Goal: Task Accomplishment & Management: Use online tool/utility

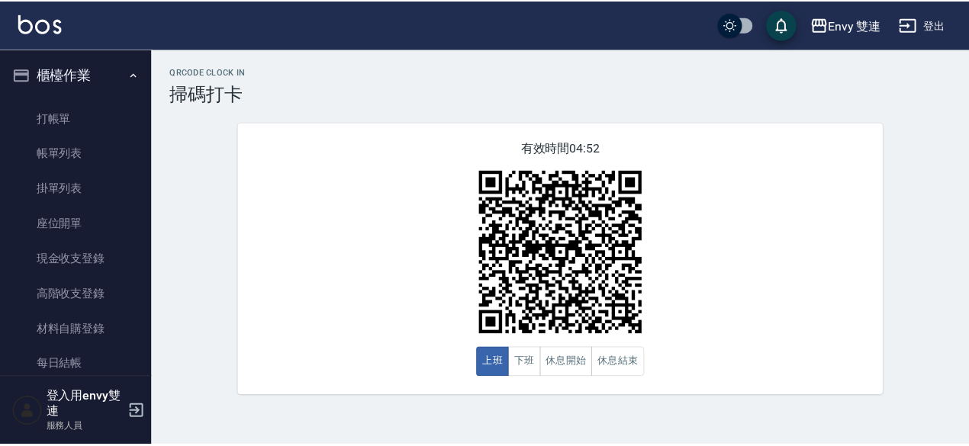
scroll to position [201, 0]
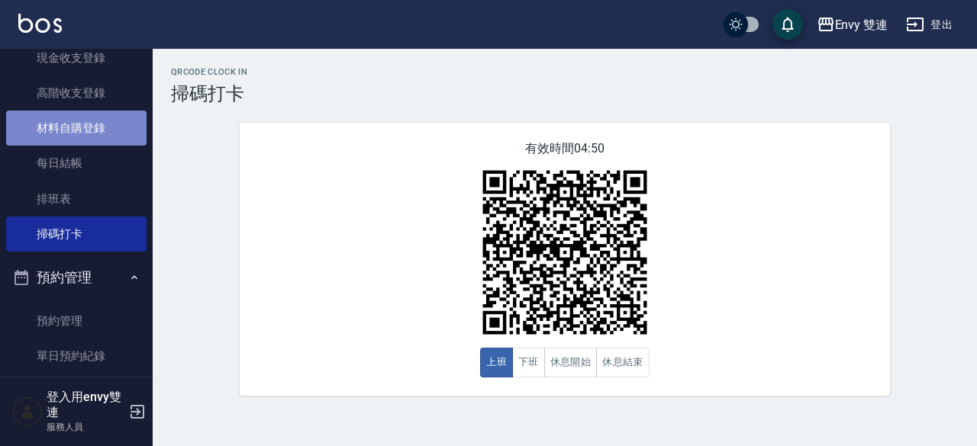
click at [106, 126] on link "材料自購登錄" at bounding box center [76, 128] width 140 height 35
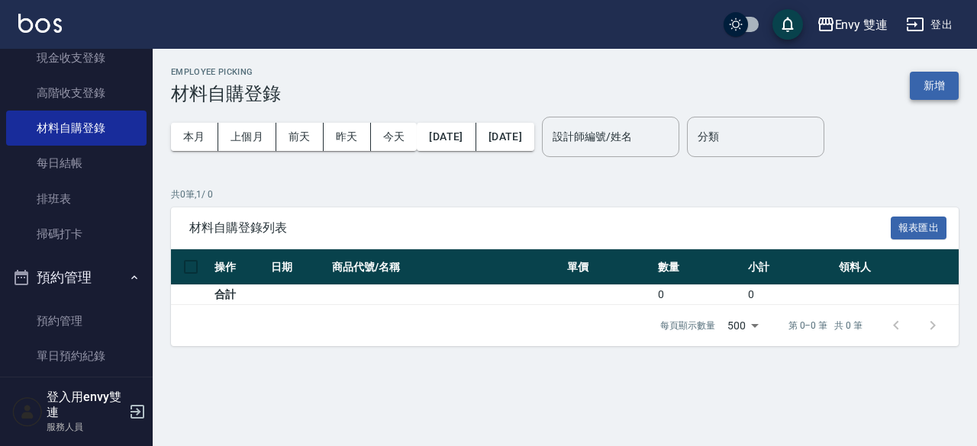
click at [951, 86] on button "新增" at bounding box center [934, 86] width 49 height 28
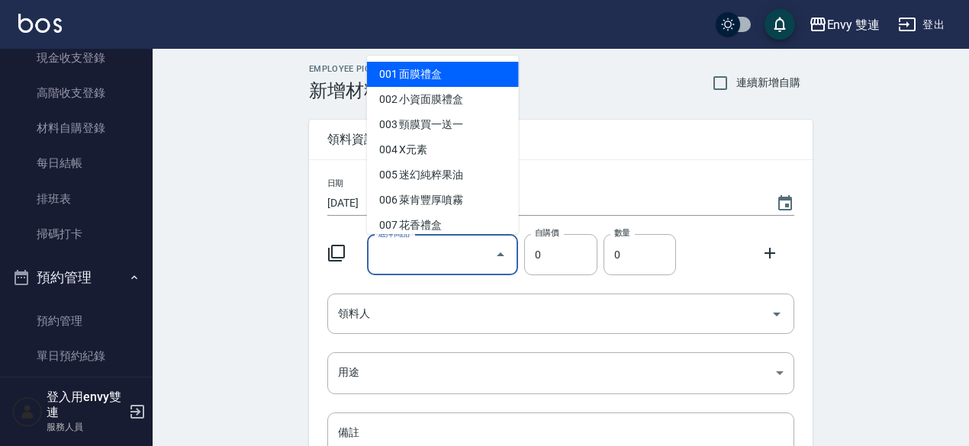
click at [444, 246] on input "選擇商品" at bounding box center [431, 255] width 115 height 27
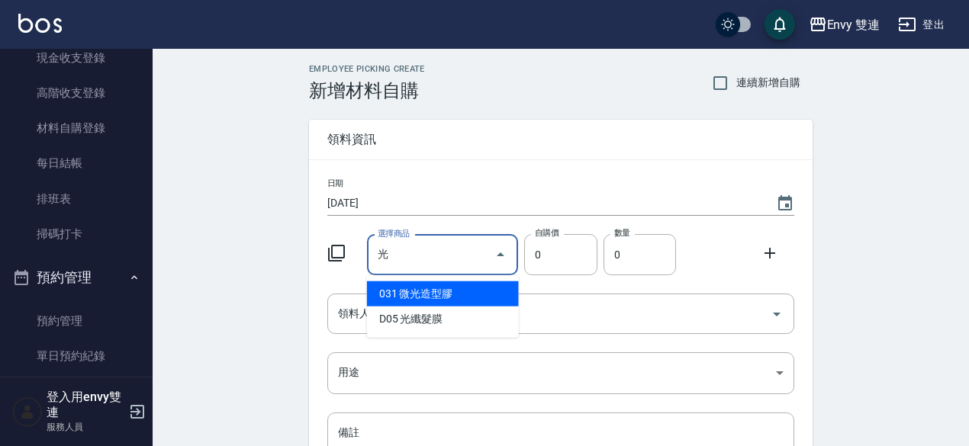
type input "光纖髮膜"
click at [493, 300] on li "D05 光纖髮膜" at bounding box center [443, 294] width 152 height 25
type input "450"
type input "1"
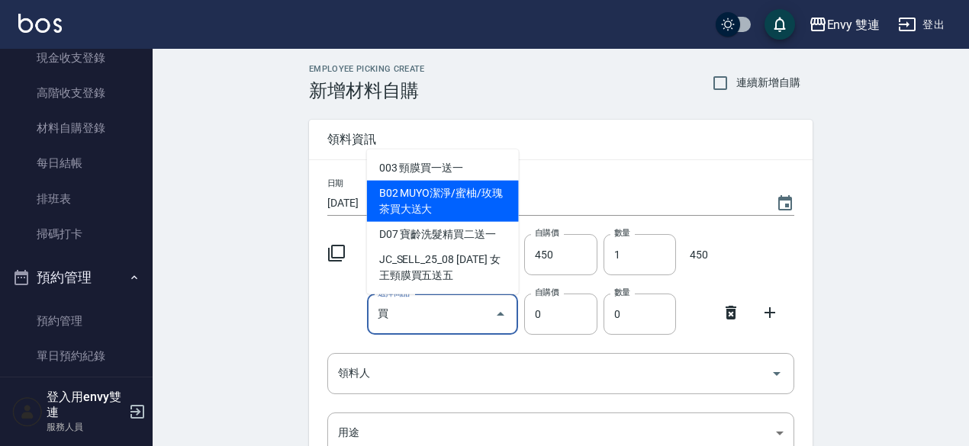
click at [421, 213] on li "B02 MUYO潔淨/蜜柚/玫瑰茶買大送大" at bounding box center [443, 201] width 152 height 41
type input "MUYO潔淨/蜜柚/玫瑰茶買大送大"
type input "900"
type input "1"
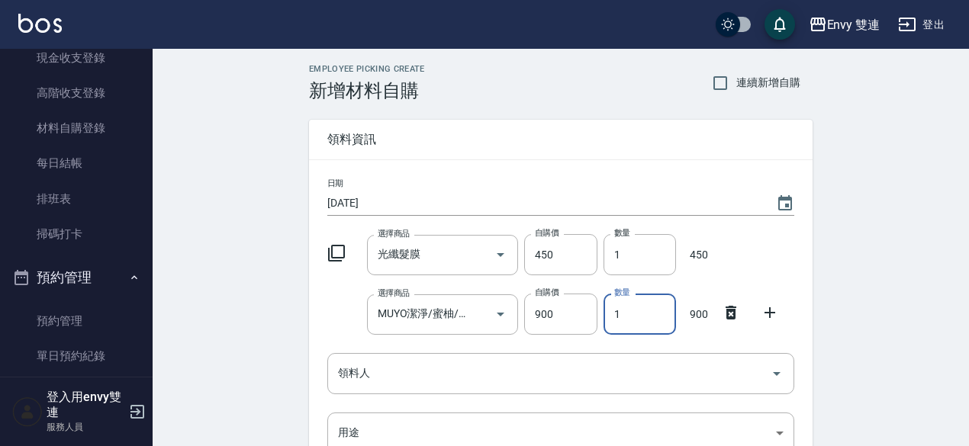
click at [649, 327] on input "1" at bounding box center [640, 314] width 72 height 41
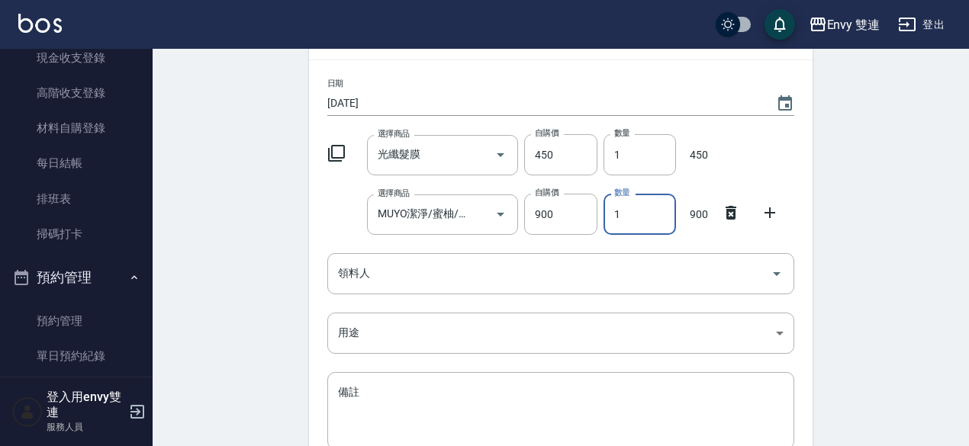
scroll to position [101, 0]
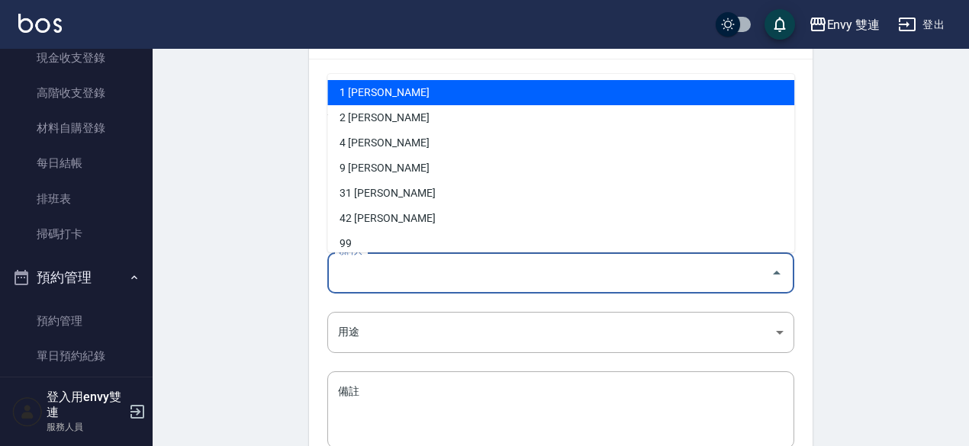
click at [639, 266] on input "領料人" at bounding box center [549, 272] width 430 height 27
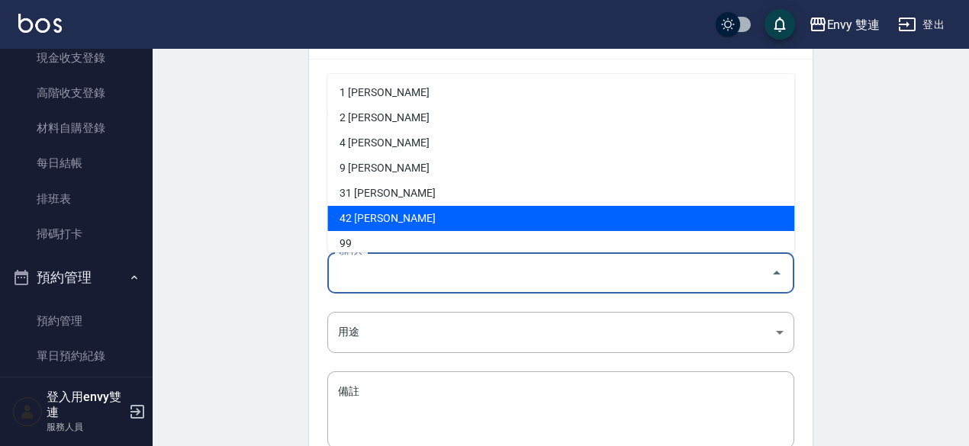
click at [610, 220] on li "42 陳韻如" at bounding box center [560, 218] width 467 height 25
type input "陳韻如"
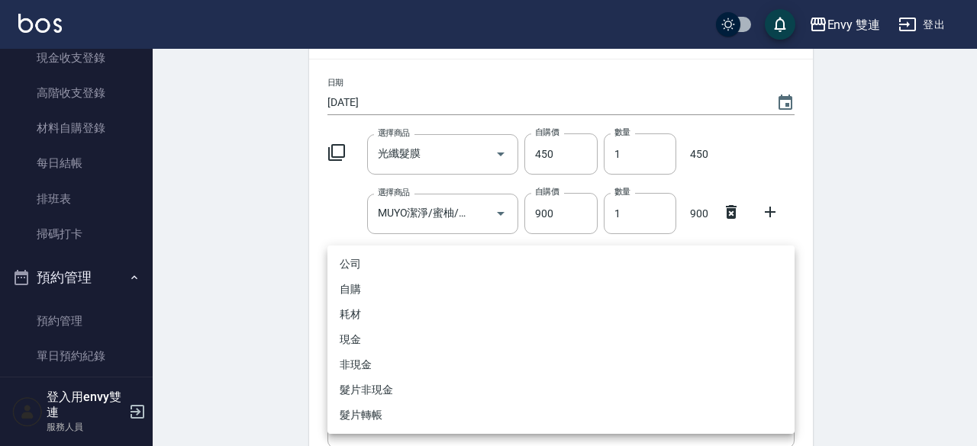
click at [575, 331] on body "Envy 雙連 登出 櫃檯作業 打帳單 帳單列表 掛單列表 座位開單 現金收支登錄 高階收支登錄 材料自購登錄 每日結帳 排班表 掃碼打卡 預約管理 預約管理…" at bounding box center [488, 243] width 977 height 688
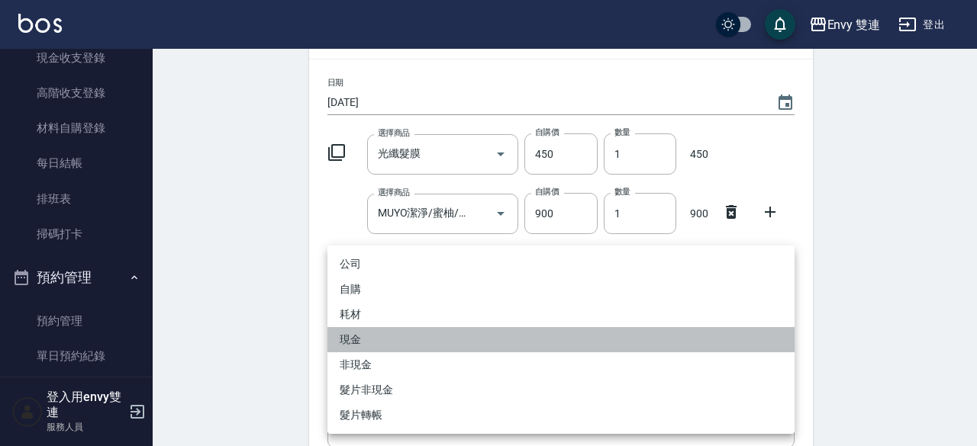
click at [565, 347] on li "現金" at bounding box center [560, 339] width 467 height 25
type input "現金"
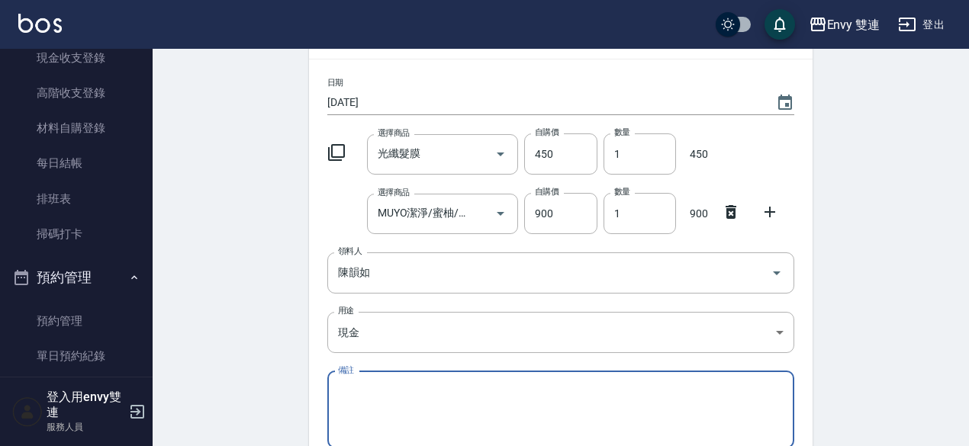
scroll to position [243, 0]
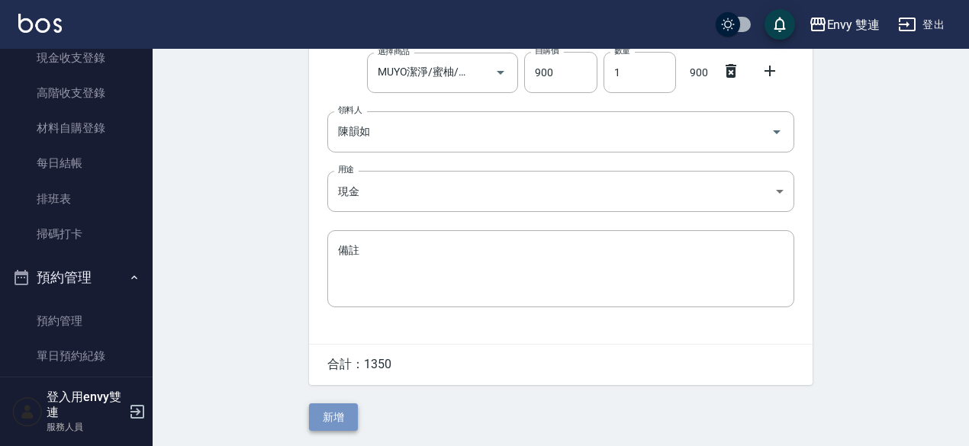
click at [326, 416] on button "新增" at bounding box center [333, 418] width 49 height 28
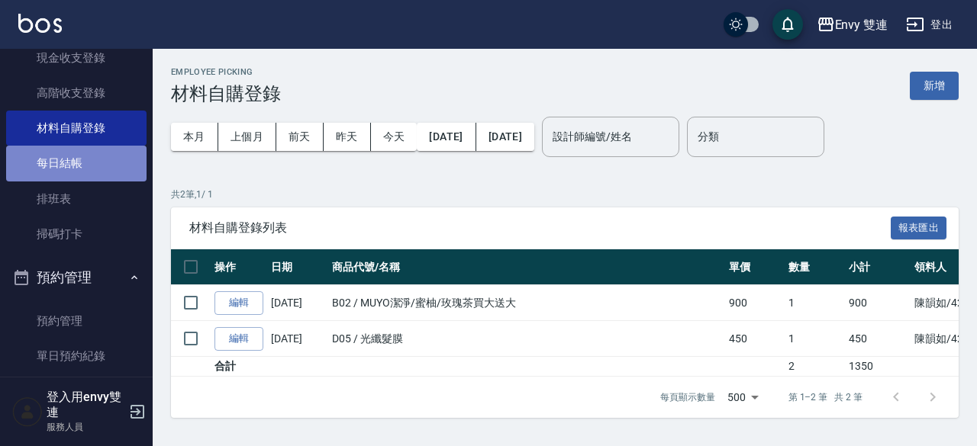
click at [92, 168] on link "每日結帳" at bounding box center [76, 163] width 140 height 35
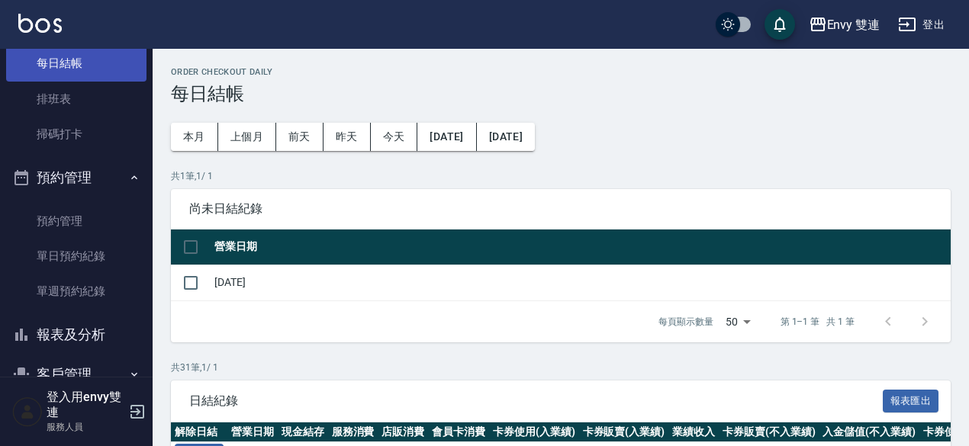
scroll to position [303, 0]
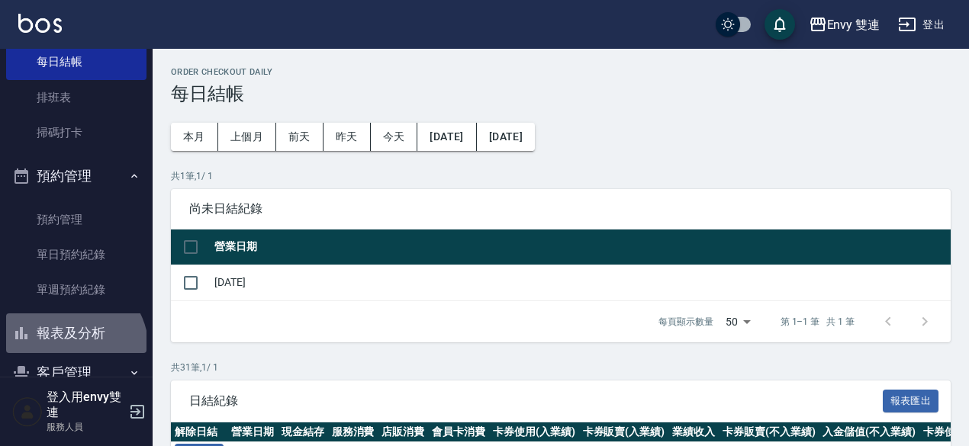
click at [66, 350] on button "報表及分析" at bounding box center [76, 334] width 140 height 40
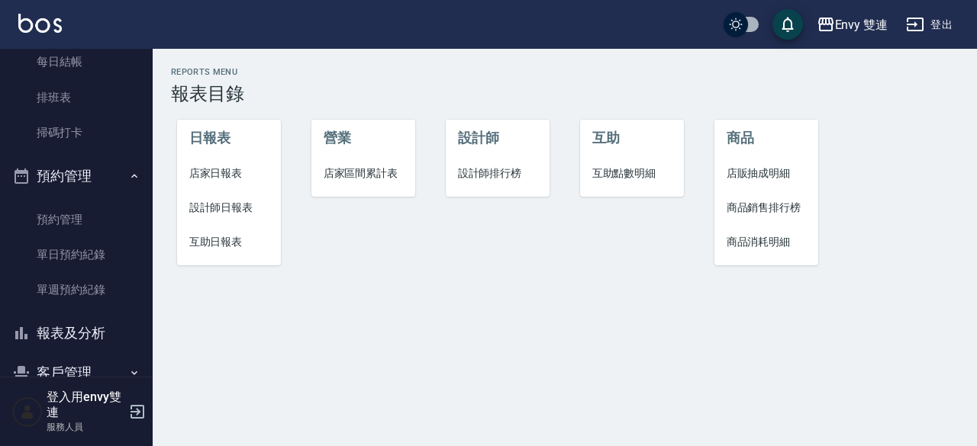
click at [224, 170] on span "店家日報表" at bounding box center [229, 174] width 80 height 16
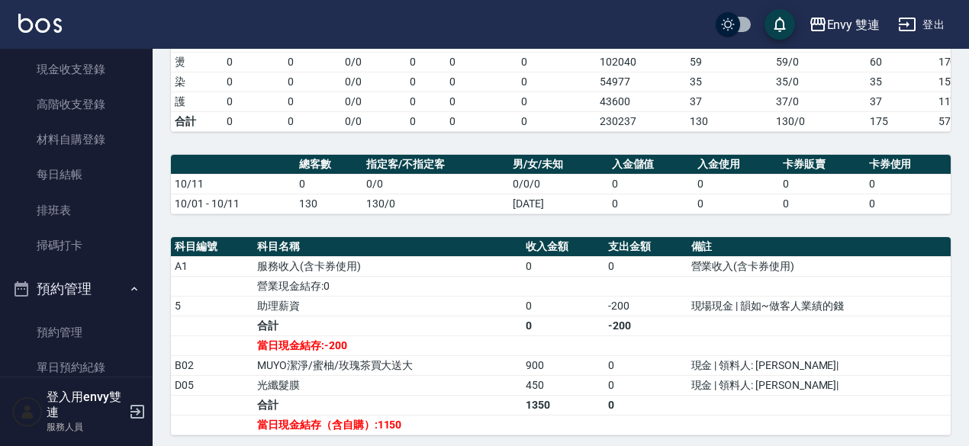
scroll to position [187, 0]
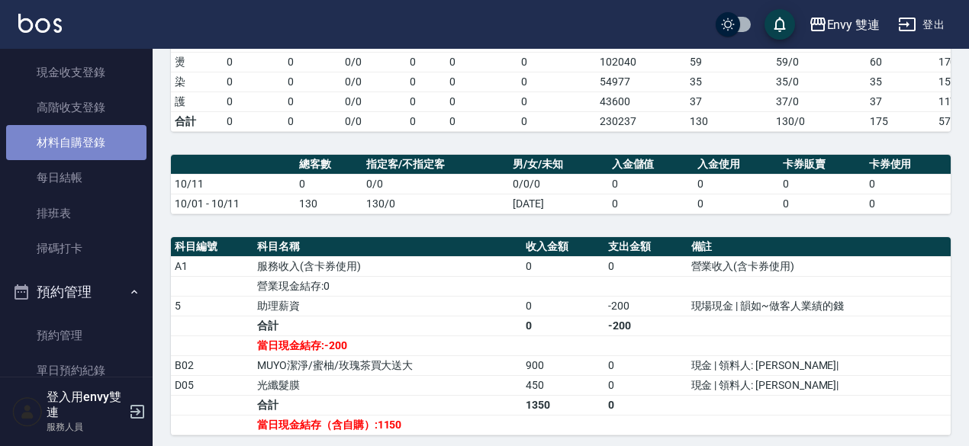
click at [107, 146] on link "材料自購登錄" at bounding box center [76, 142] width 140 height 35
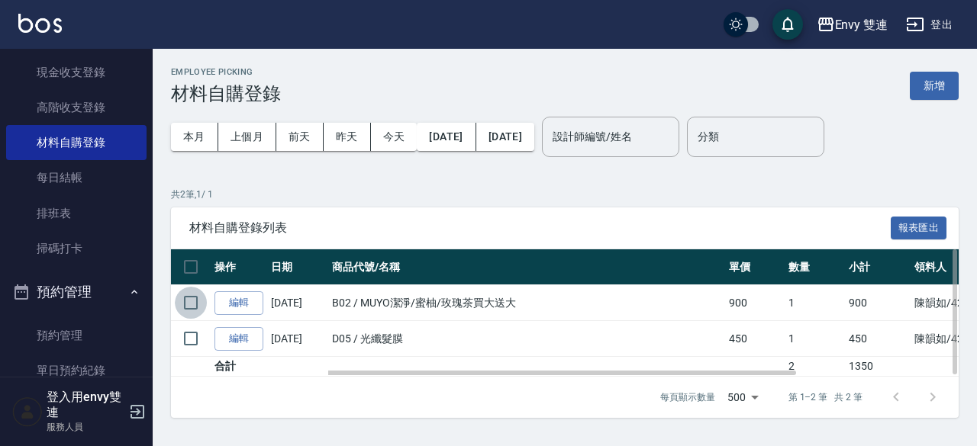
click at [194, 292] on input "checkbox" at bounding box center [191, 303] width 32 height 32
checkbox input "true"
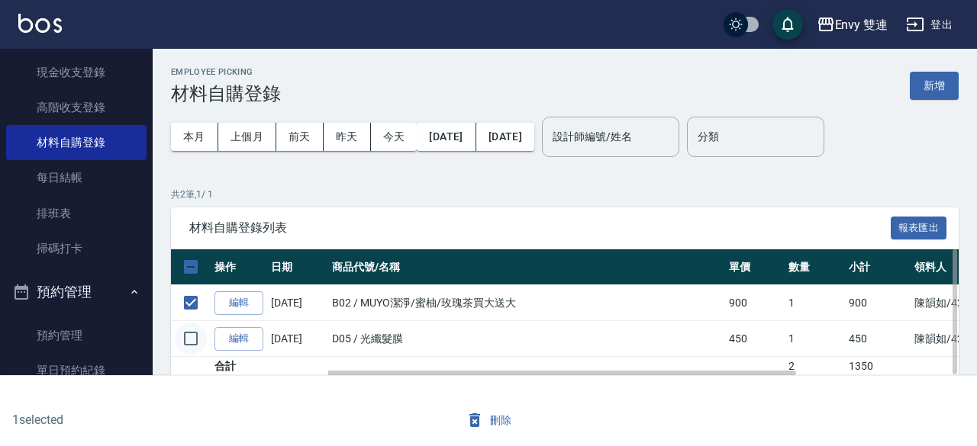
click at [197, 340] on input "checkbox" at bounding box center [191, 339] width 32 height 32
checkbox input "true"
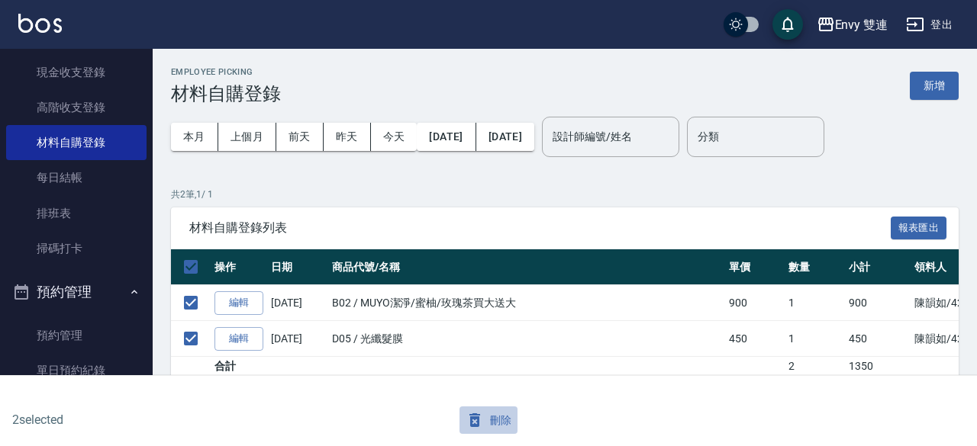
click at [507, 420] on button "刪除" at bounding box center [488, 421] width 59 height 28
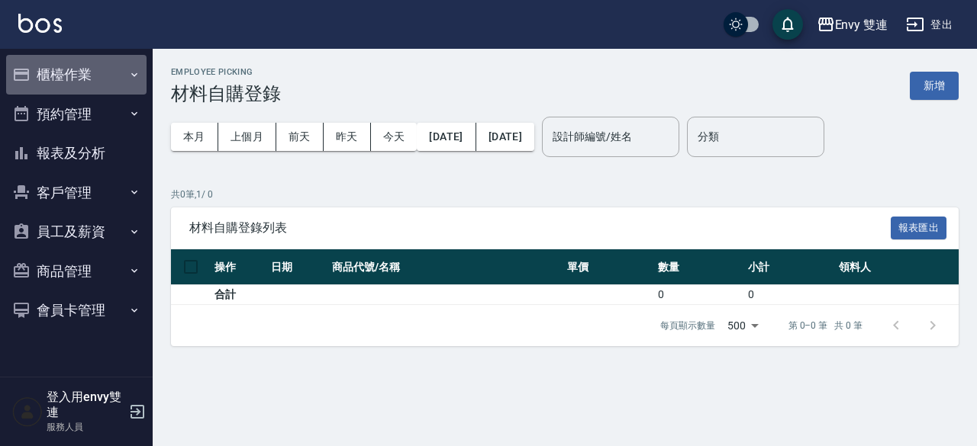
click at [98, 69] on button "櫃檯作業" at bounding box center [76, 75] width 140 height 40
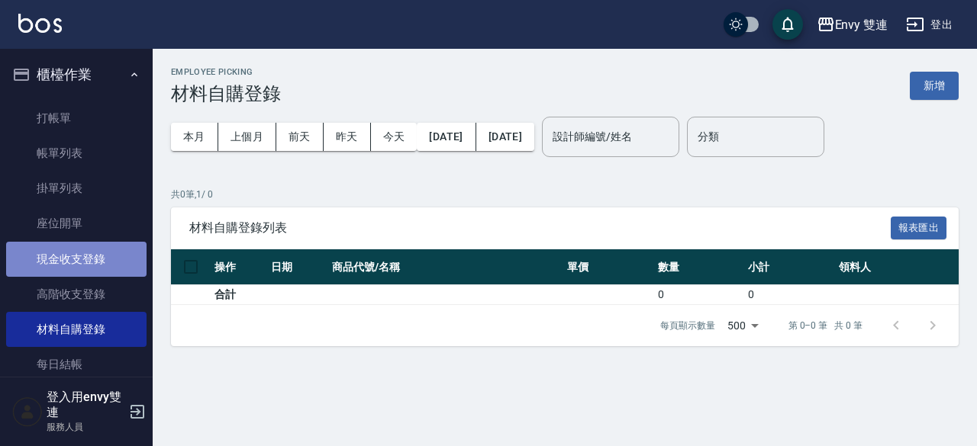
click at [91, 266] on link "現金收支登錄" at bounding box center [76, 259] width 140 height 35
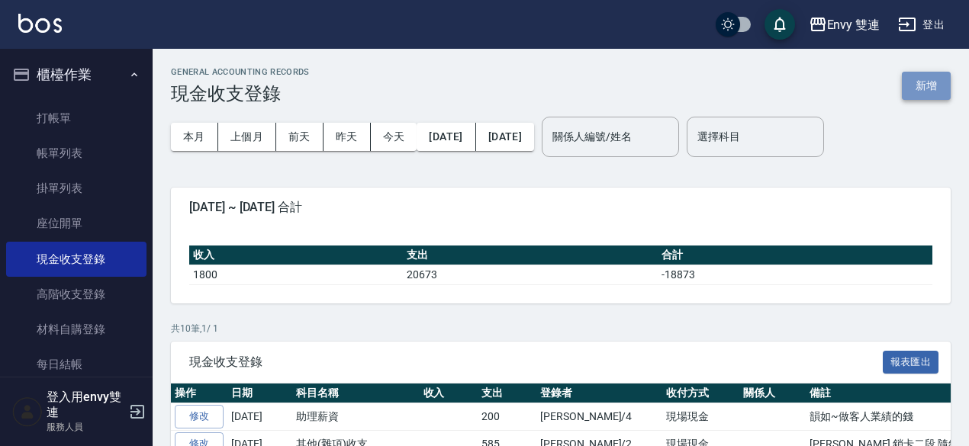
click at [917, 80] on button "新增" at bounding box center [926, 86] width 49 height 28
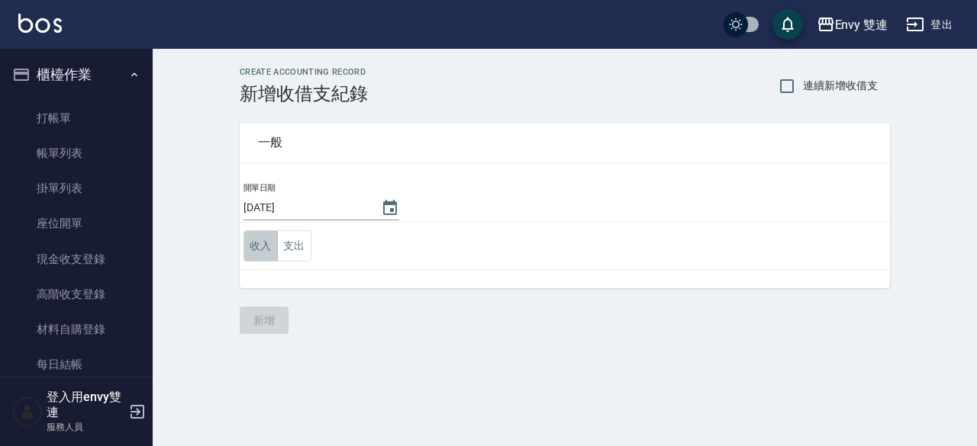
click at [264, 256] on button "收入" at bounding box center [260, 245] width 34 height 31
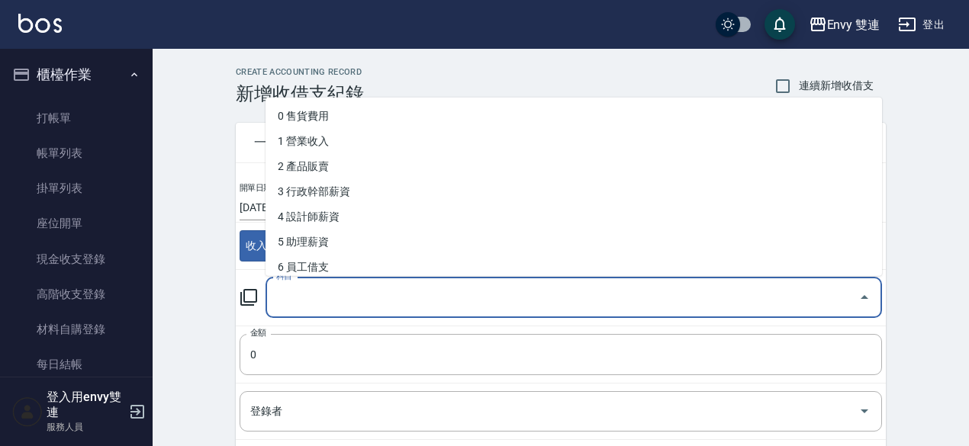
click at [336, 304] on input "科目" at bounding box center [562, 298] width 580 height 27
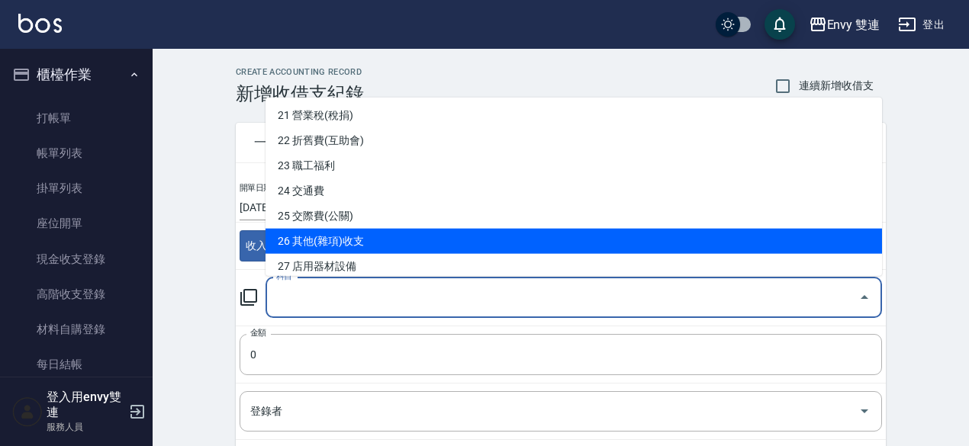
click at [379, 250] on li "26 其他(雜項)收支" at bounding box center [574, 241] width 617 height 25
type input "26 其他(雜項)收支"
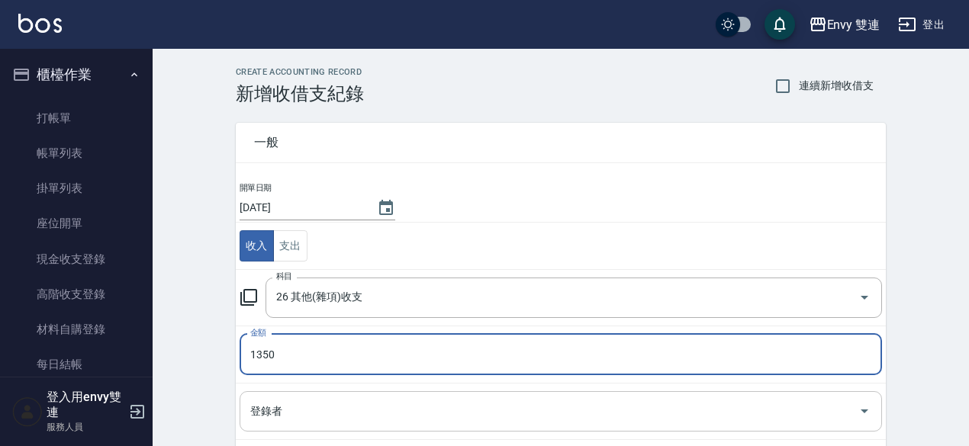
click at [412, 428] on div "登錄者" at bounding box center [561, 411] width 643 height 40
type input "1350"
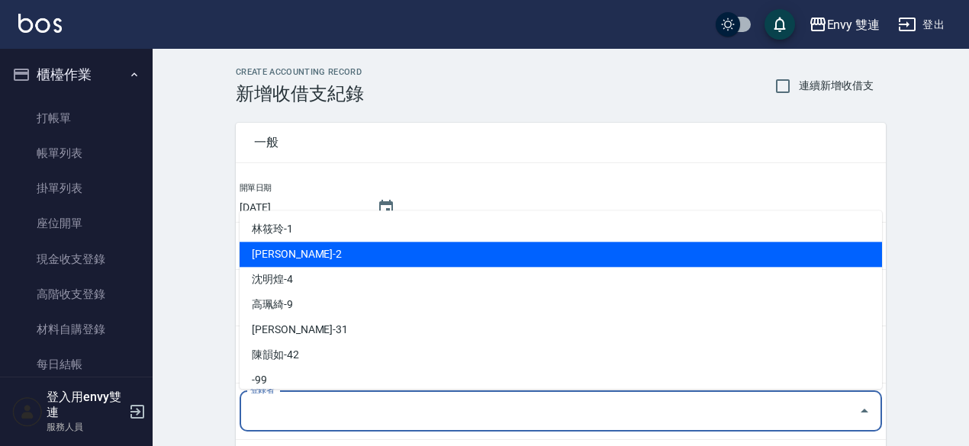
click at [446, 259] on li "[PERSON_NAME]-2" at bounding box center [561, 254] width 643 height 25
type input "[PERSON_NAME]-2"
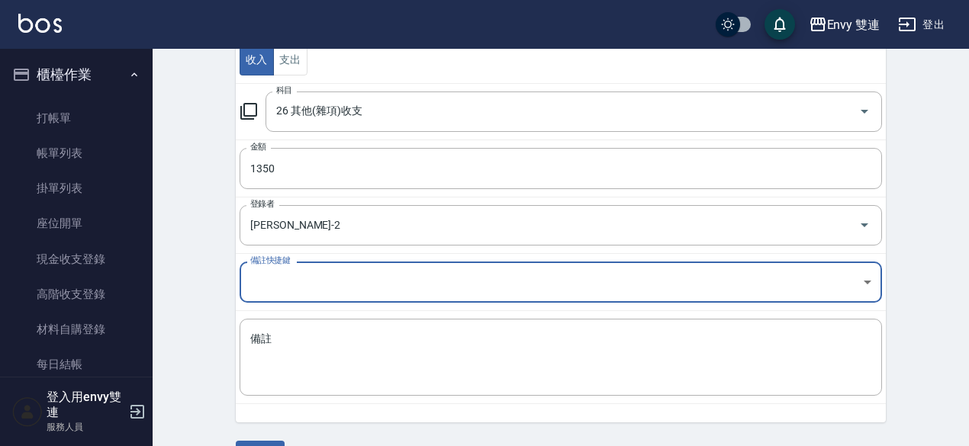
scroll to position [190, 0]
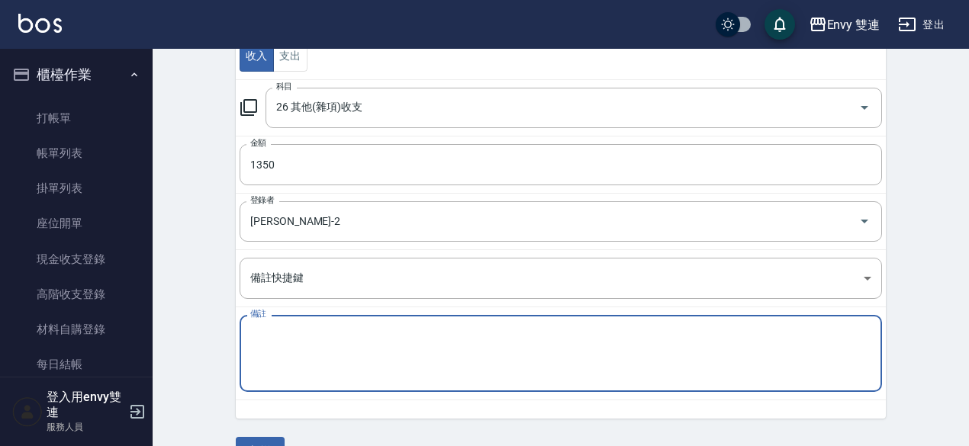
click at [414, 337] on textarea "備註" at bounding box center [560, 354] width 621 height 52
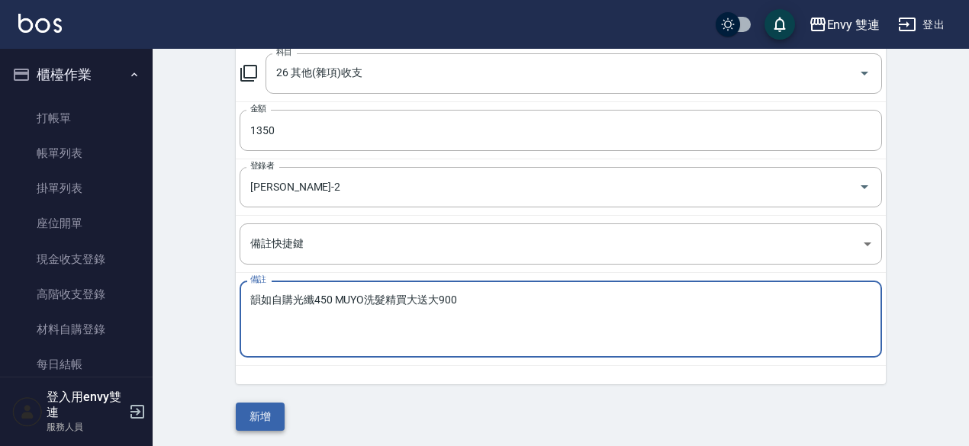
type textarea "韻如自購光纖450 MUYO洗髮精買大送大900"
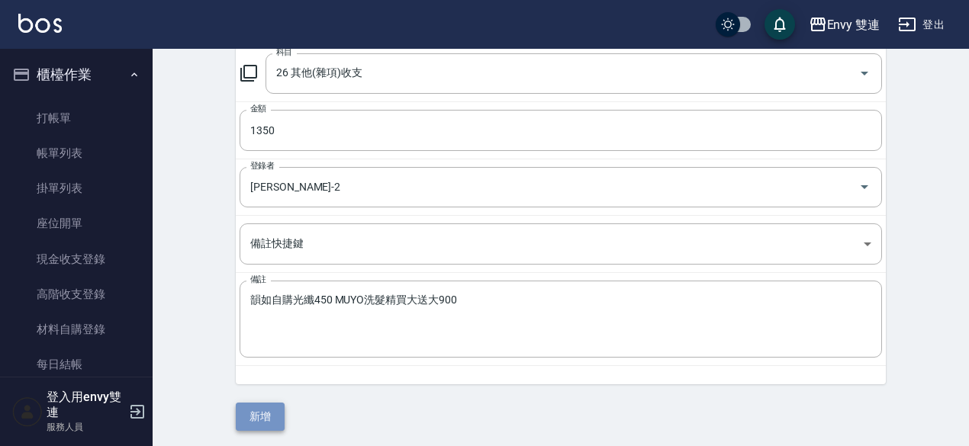
click at [259, 413] on button "新增" at bounding box center [260, 417] width 49 height 28
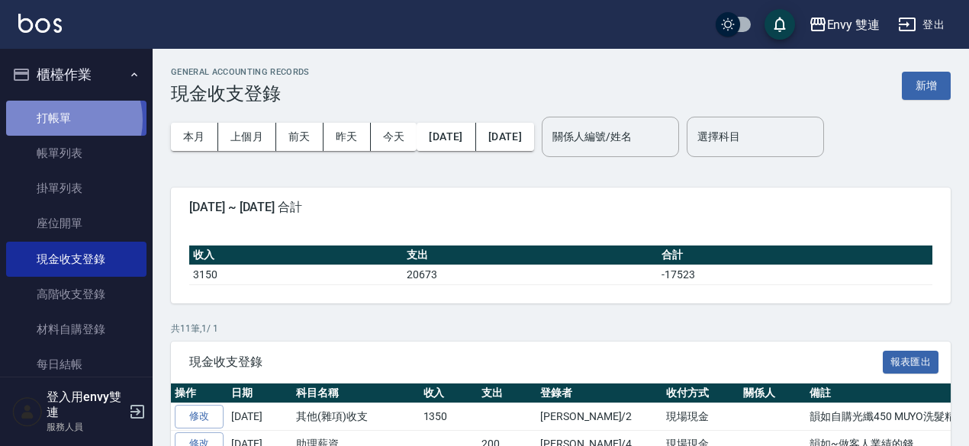
click at [63, 120] on link "打帳單" at bounding box center [76, 118] width 140 height 35
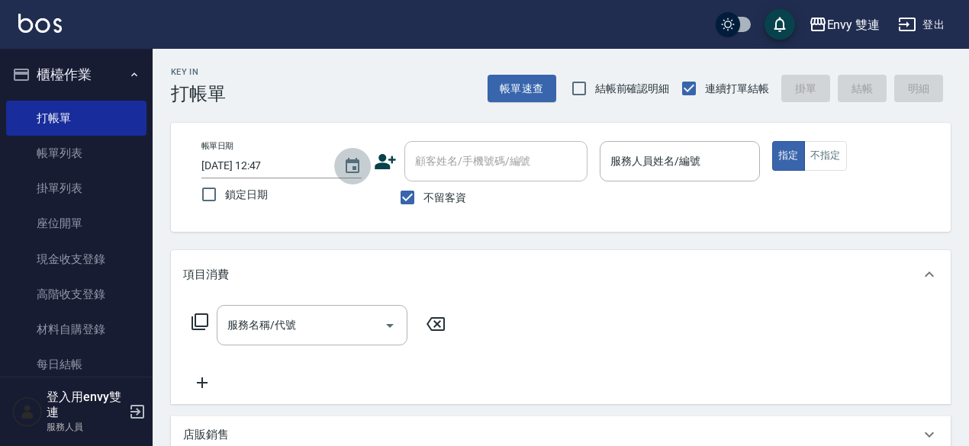
click at [366, 174] on button "Choose date, selected date is 2025-10-11" at bounding box center [352, 166] width 37 height 37
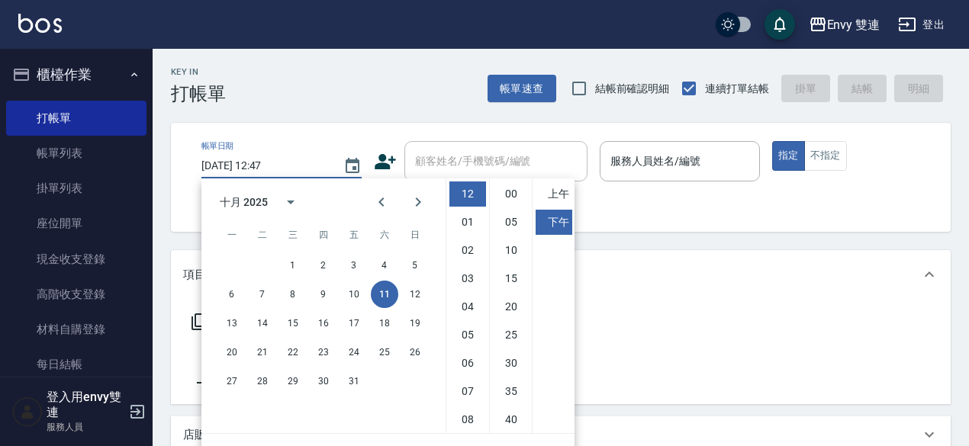
click at [398, 179] on div "十月 2025 一 二 三 四 五 六 日 1 2 3 4 5 6 7 8 9 10 11 12 13 14 15 16 17 18 19 20 21 22 …" at bounding box center [323, 306] width 244 height 255
click at [389, 190] on button "Previous month" at bounding box center [381, 202] width 37 height 37
click at [386, 192] on button "Previous month" at bounding box center [381, 202] width 37 height 37
click at [387, 182] on div "八月 2025 一 二 三 四 五 六 日 1 2 3 4 5 6 7 8 9 10 11 12 13 14 15 16 17 18 19 20 21 22 …" at bounding box center [323, 306] width 244 height 255
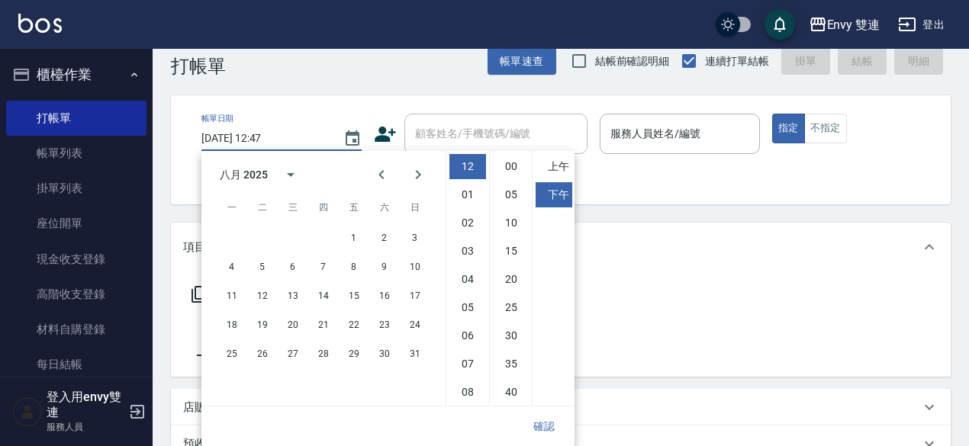
click at [392, 172] on body "Envy 雙連 登出 櫃檯作業 打帳單 帳單列表 掛單列表 座位開單 現金收支登錄 高階收支登錄 材料自購登錄 每日結帳 排班表 掃碼打卡 預約管理 預約管理…" at bounding box center [484, 355] width 969 height 765
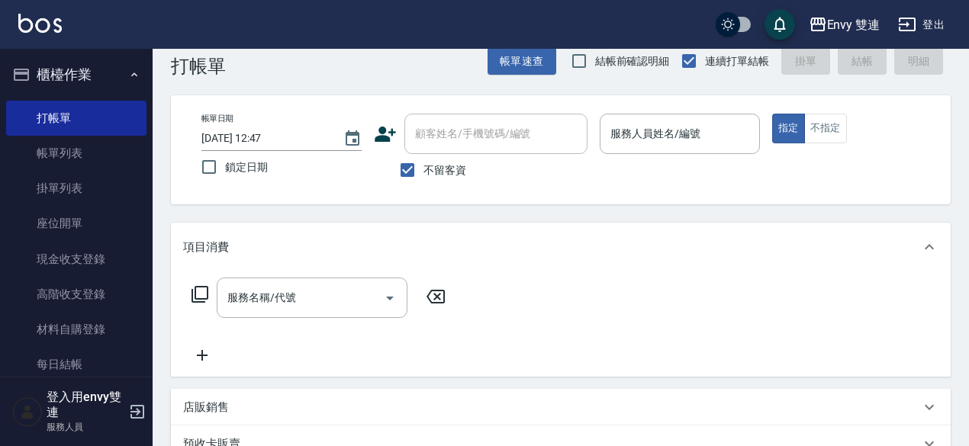
click at [388, 214] on div "Key In 打帳單 帳單速查 結帳前確認明細 連續打單結帳 掛單 結帳 明細 帳單日期 [DATE] 12:47 鎖定日期 顧客姓名/手機號碼/編號 顧客姓…" at bounding box center [561, 379] width 817 height 717
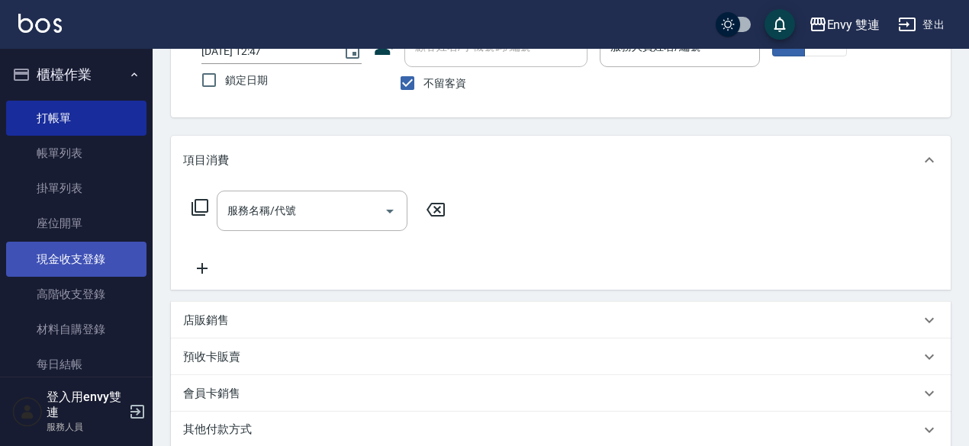
scroll to position [116, 0]
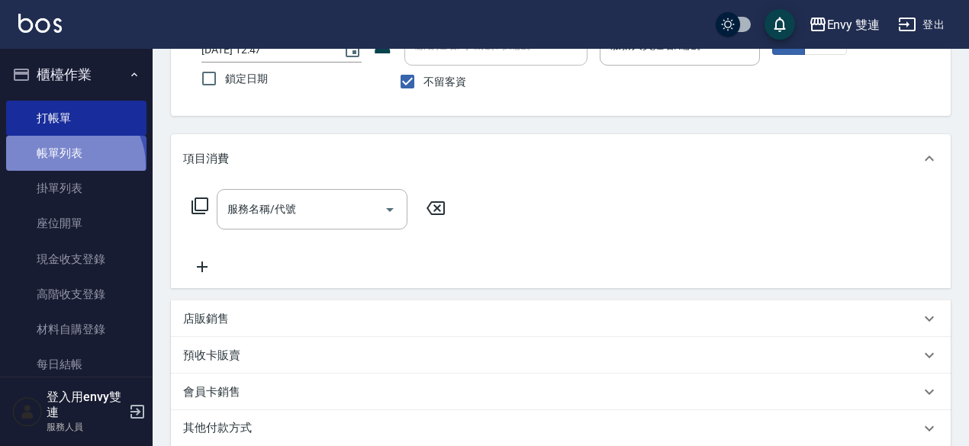
click at [72, 165] on link "帳單列表" at bounding box center [76, 153] width 140 height 35
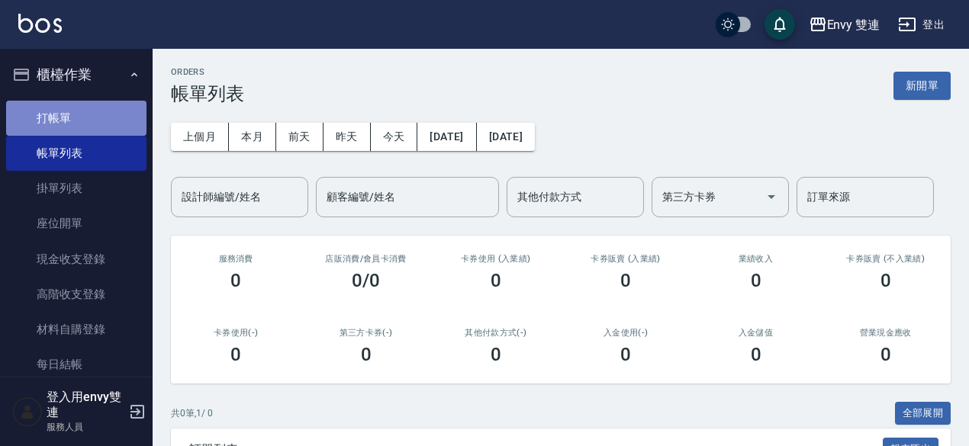
click at [93, 125] on link "打帳單" at bounding box center [76, 118] width 140 height 35
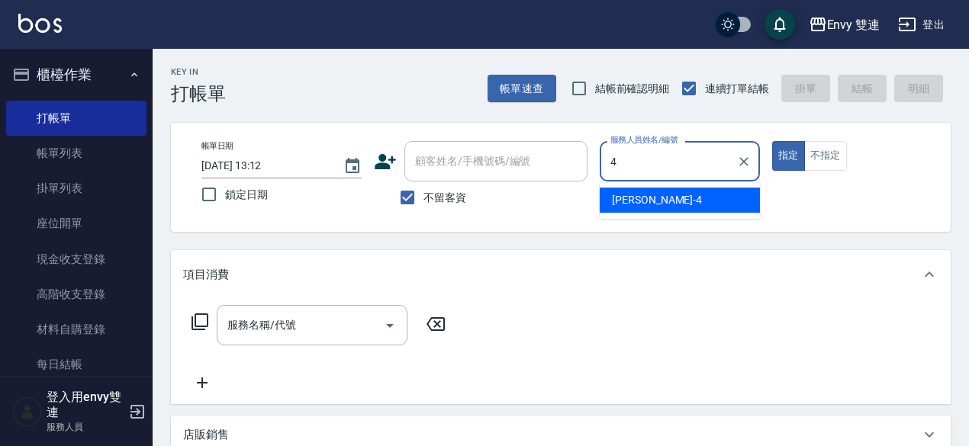
type input "[PERSON_NAME]-4"
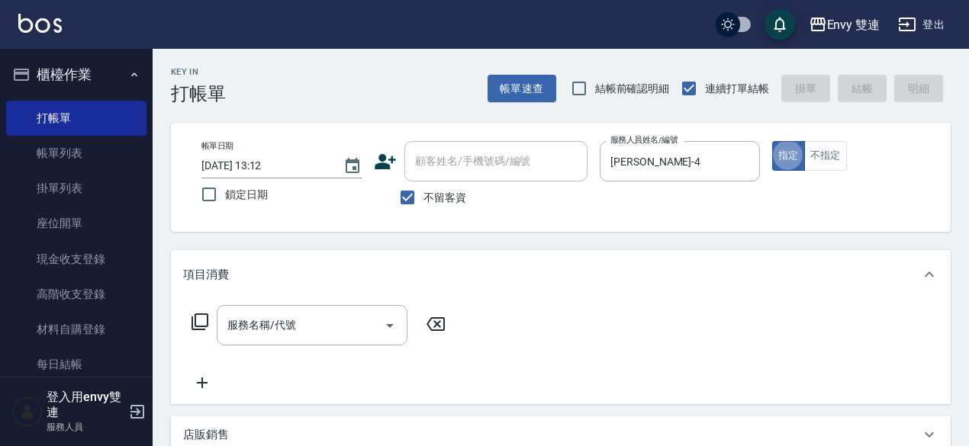
type button "true"
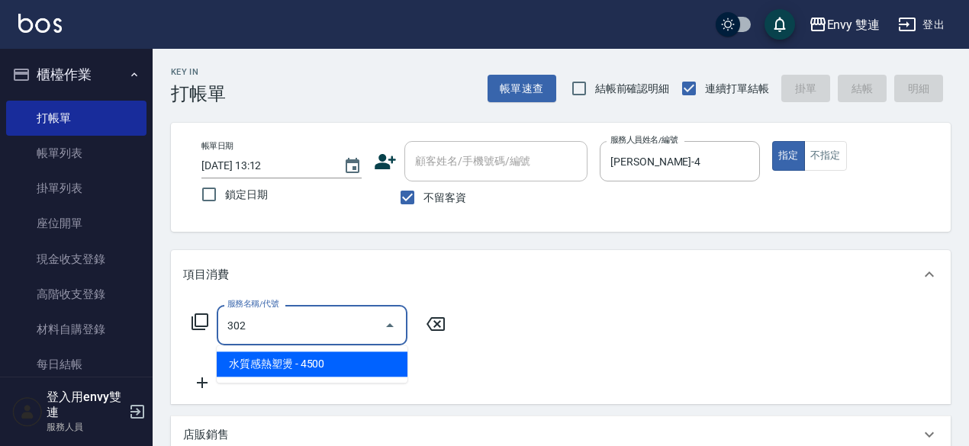
type input "水質感熱塑燙(302)"
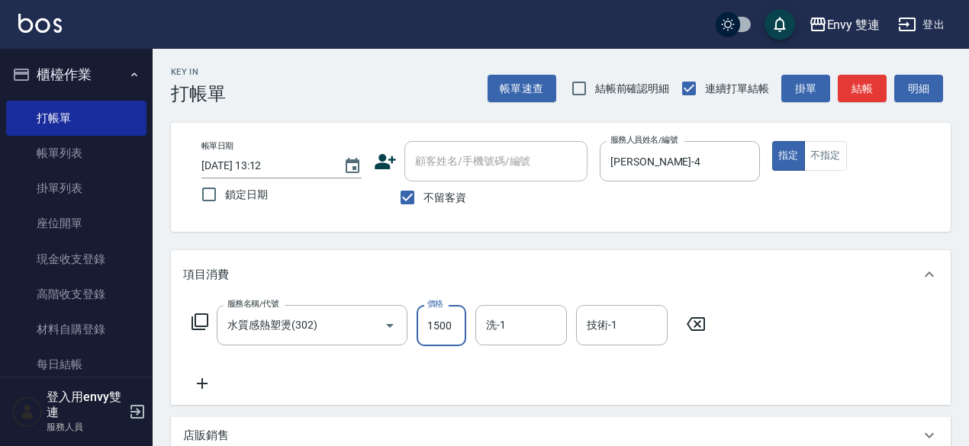
type input "1500"
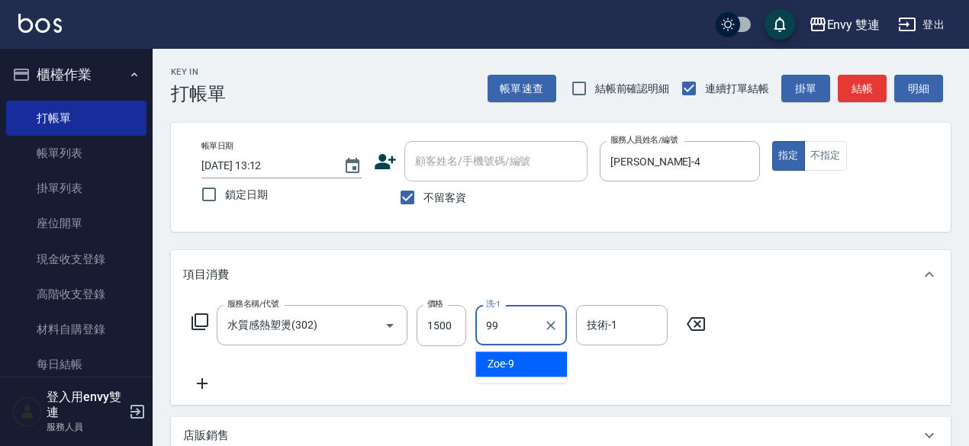
type input "-99"
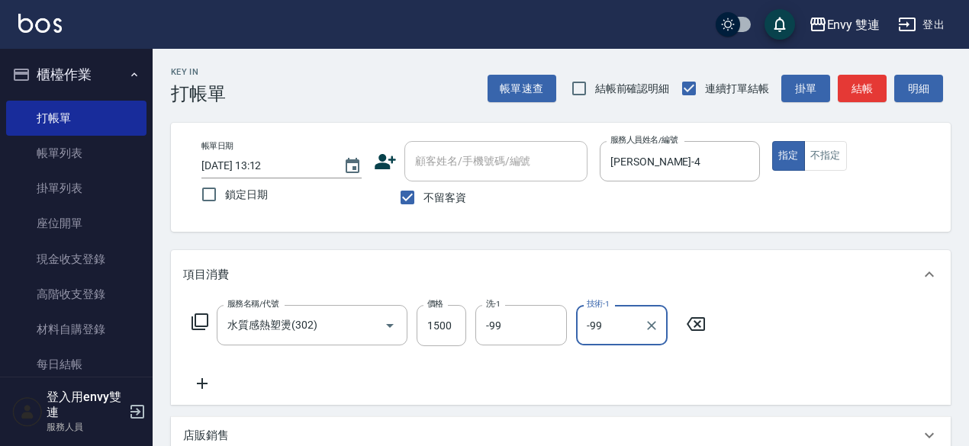
type input "-99"
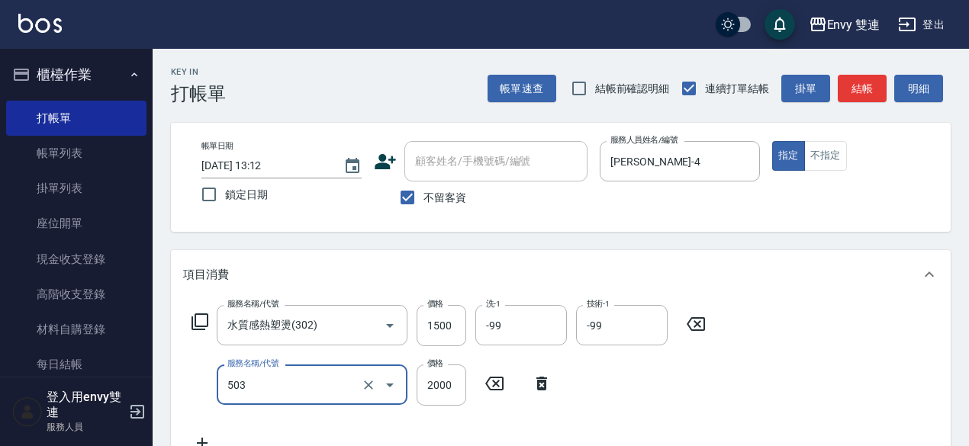
type input "日本結構二段式(503)"
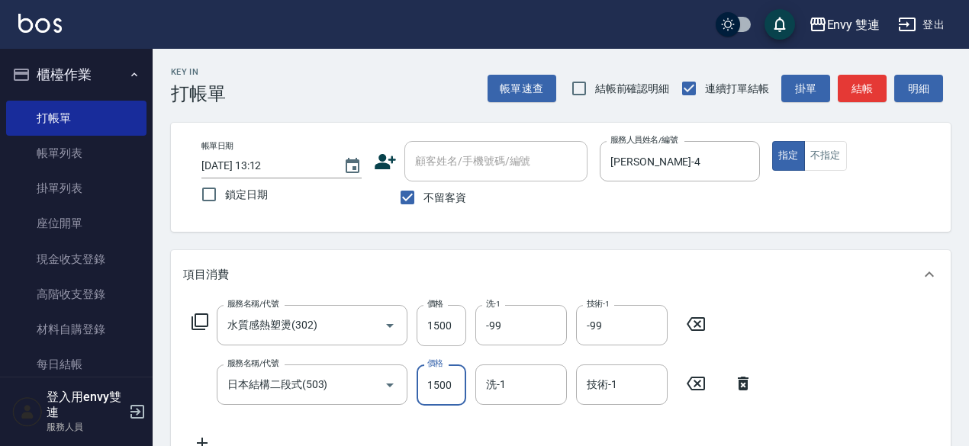
type input "1500"
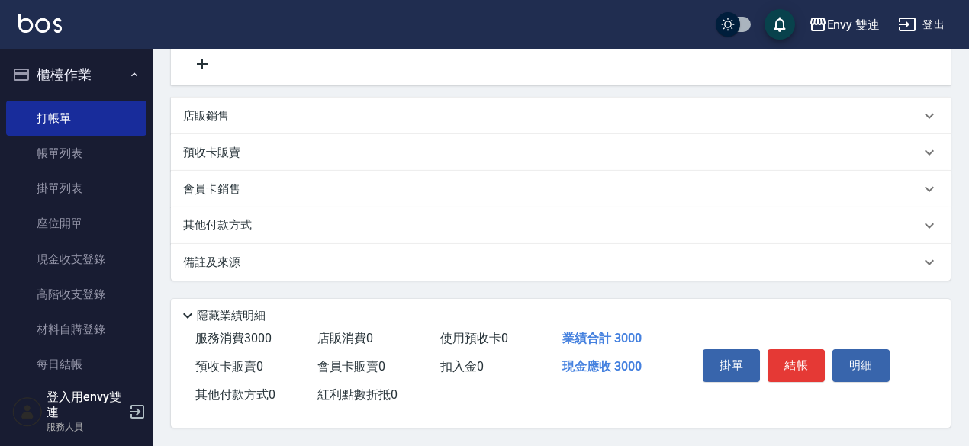
scroll to position [385, 0]
type input "-99"
click at [801, 369] on button "結帳" at bounding box center [796, 366] width 57 height 32
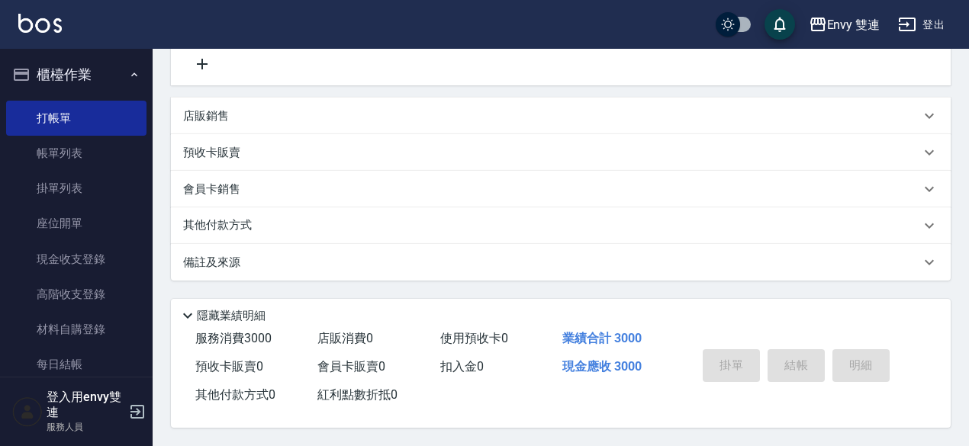
type input "[DATE] 13:13"
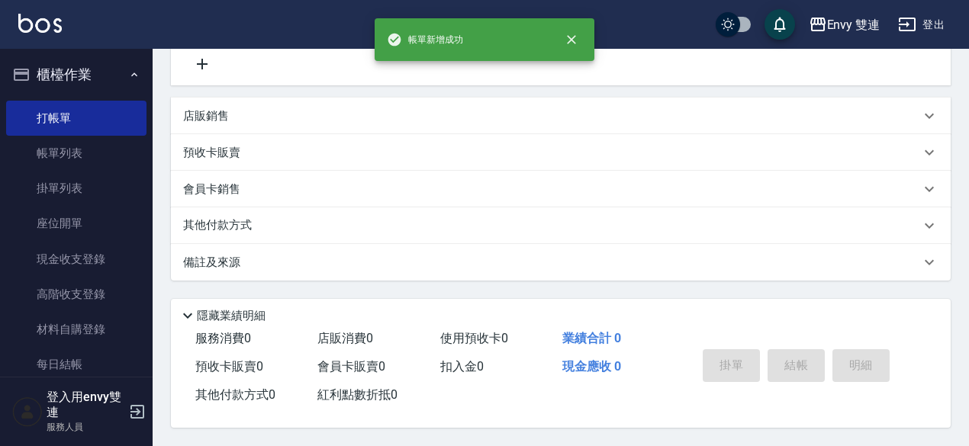
scroll to position [0, 0]
